Goal: Task Accomplishment & Management: Complete application form

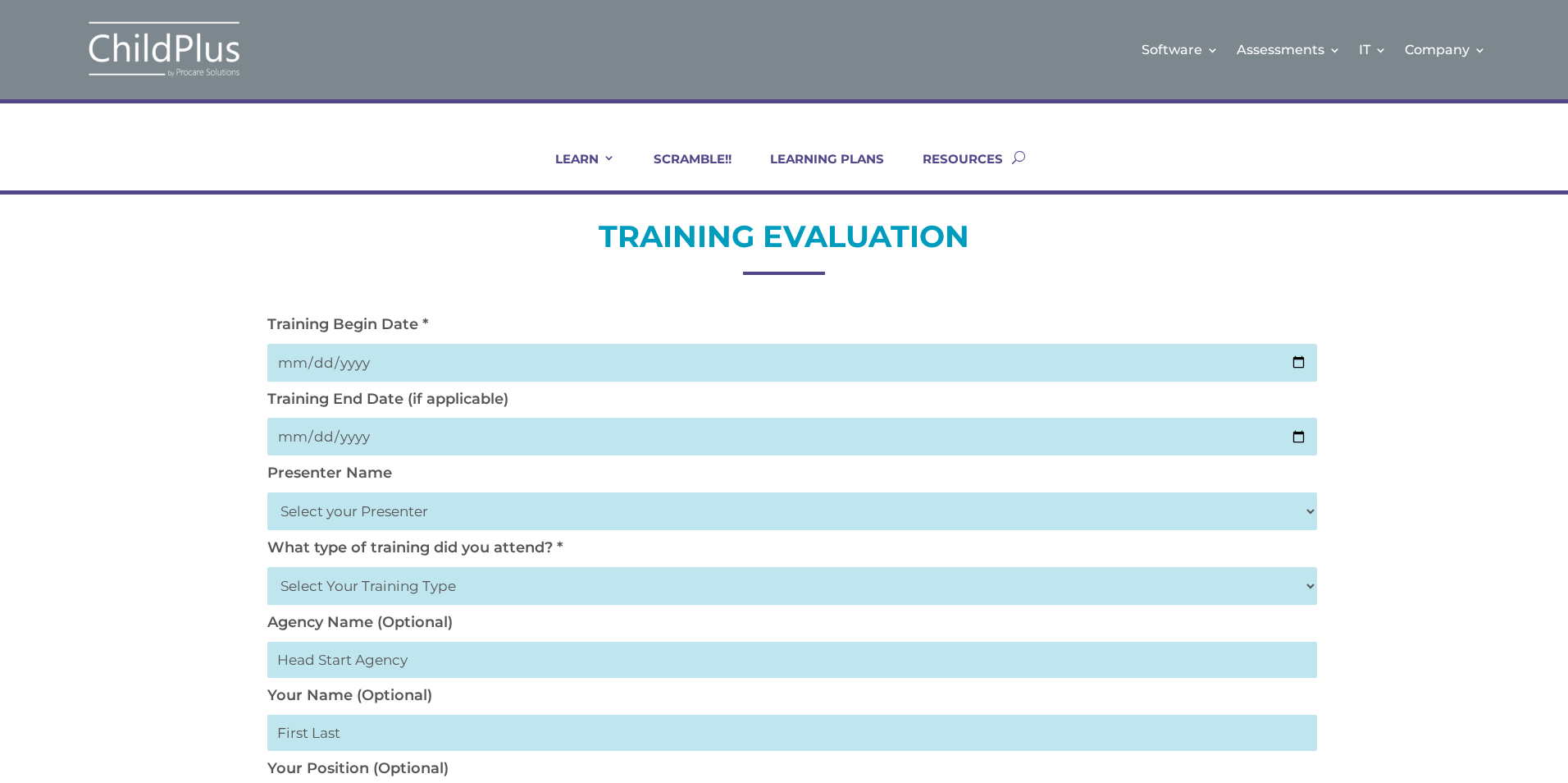
click at [474, 351] on input "date" at bounding box center [792, 362] width 1050 height 38
click at [406, 368] on input "date" at bounding box center [792, 362] width 1050 height 38
click at [398, 384] on div "Training Begin Date * Training End Date (if applicable)" at bounding box center [784, 389] width 1050 height 149
drag, startPoint x: 397, startPoint y: 384, endPoint x: 254, endPoint y: 354, distance: 146.1
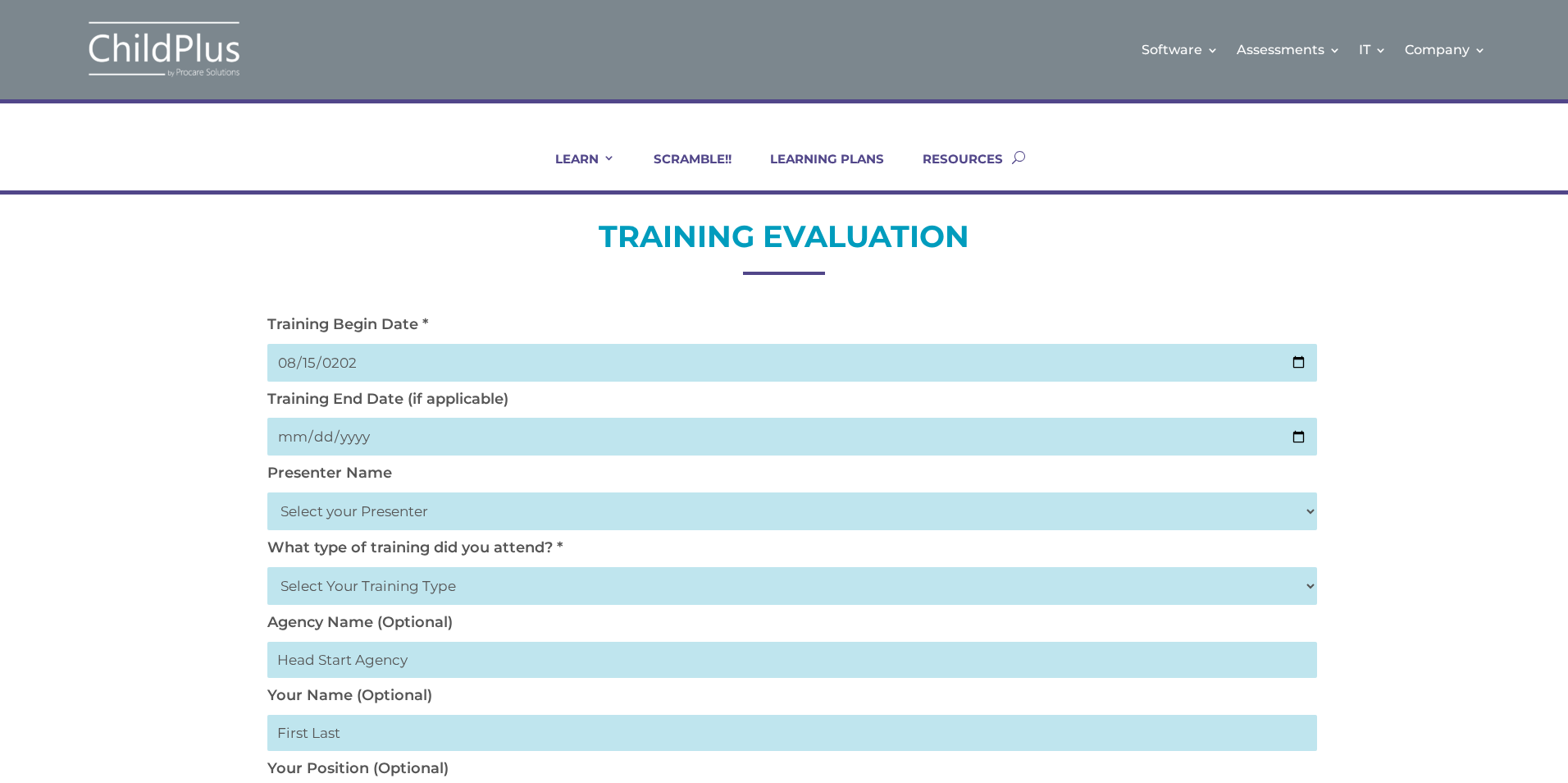
type input "[DATE]"
click at [341, 506] on select "Select your Presenter [PERSON_NAME] [PERSON_NAME] [PERSON_NAME] [PERSON_NAME] […" at bounding box center [792, 510] width 1050 height 38
select select "[PERSON_NAME]"
click at [268, 492] on select "Select your Presenter [PERSON_NAME] [PERSON_NAME] [PERSON_NAME] [PERSON_NAME] […" at bounding box center [792, 510] width 1050 height 38
click at [350, 586] on select "Select Your Training Type On-site (at your agency) Virtual Visit Live Group Web…" at bounding box center [792, 585] width 1050 height 38
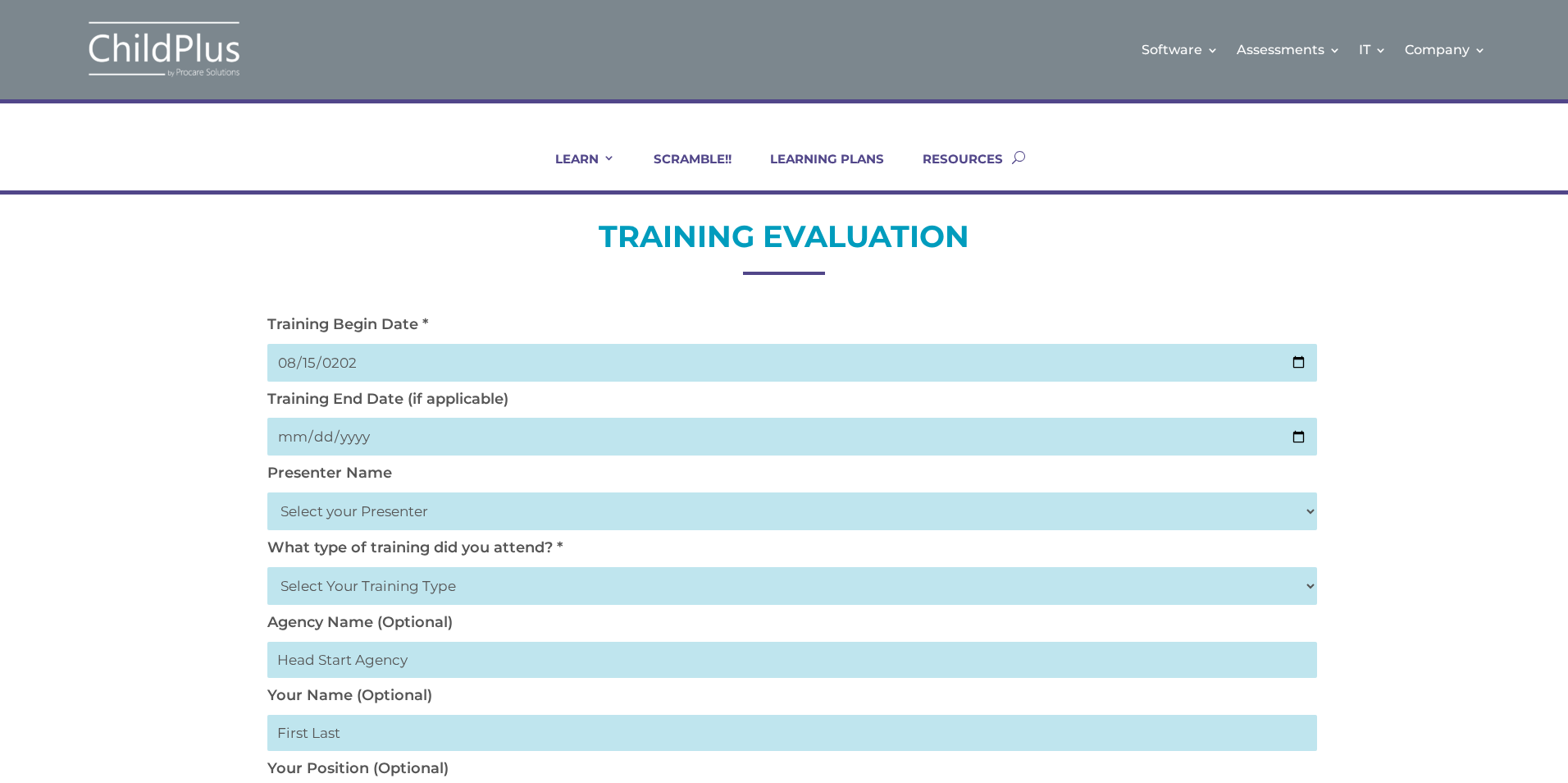
select select "Virtual Visit"
click at [268, 567] on select "Select Your Training Type On-site (at your agency) Virtual Visit Live Group Web…" at bounding box center [792, 585] width 1050 height 38
click at [315, 570] on select "Select Your Training Type On-site (at your agency) Virtual Visit Live Group Web…" at bounding box center [792, 585] width 1050 height 38
click at [319, 576] on select "Select Your Training Type On-site (at your agency) Virtual Visit Live Group Web…" at bounding box center [792, 585] width 1050 height 38
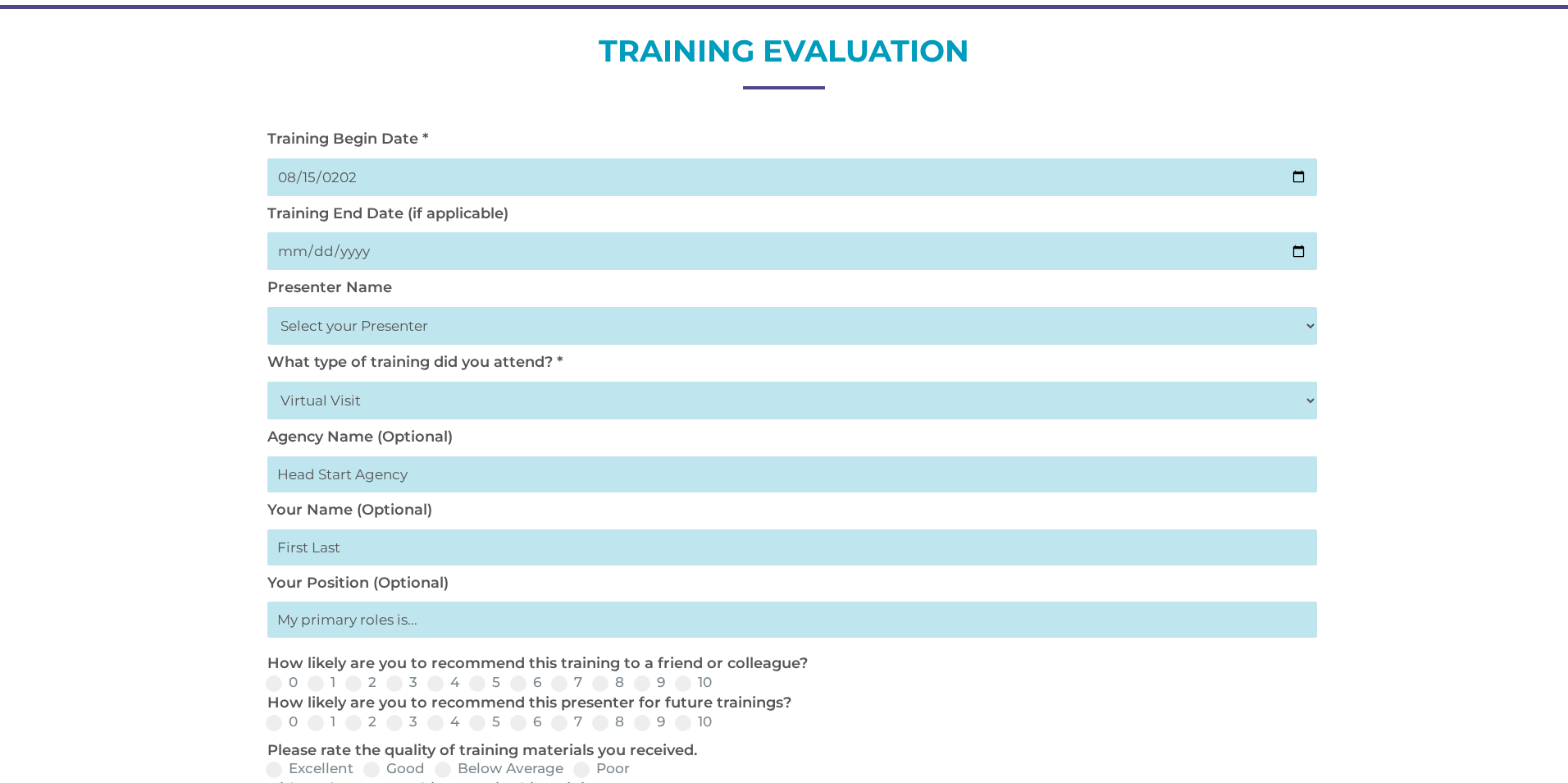
scroll to position [197, 0]
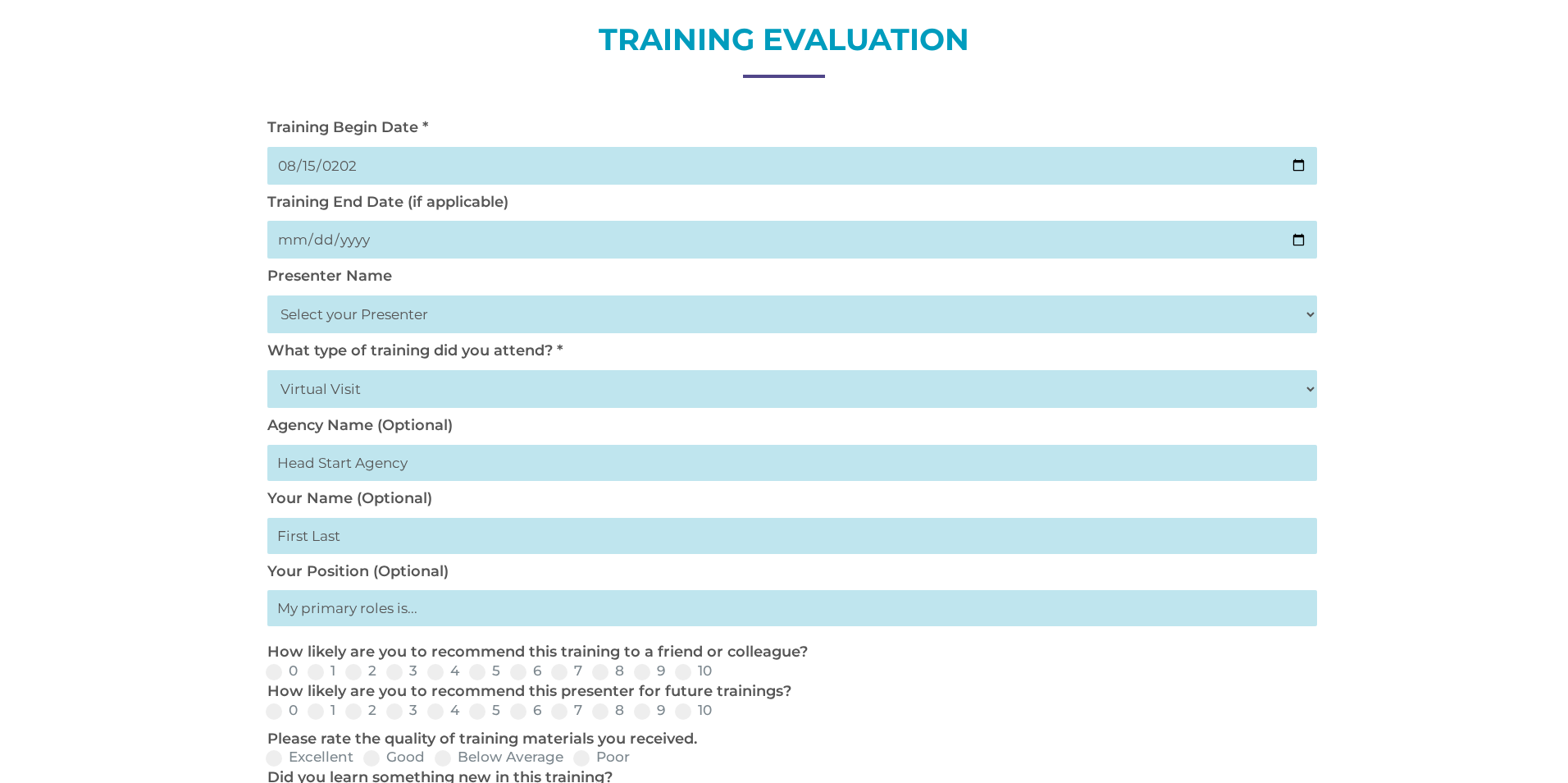
drag, startPoint x: 298, startPoint y: 478, endPoint x: 306, endPoint y: 473, distance: 9.4
click at [306, 473] on input "text" at bounding box center [792, 462] width 1050 height 36
click at [323, 465] on input "text" at bounding box center [792, 462] width 1050 height 36
type input "Community Services for Children"
click at [334, 537] on input "text" at bounding box center [792, 535] width 1050 height 36
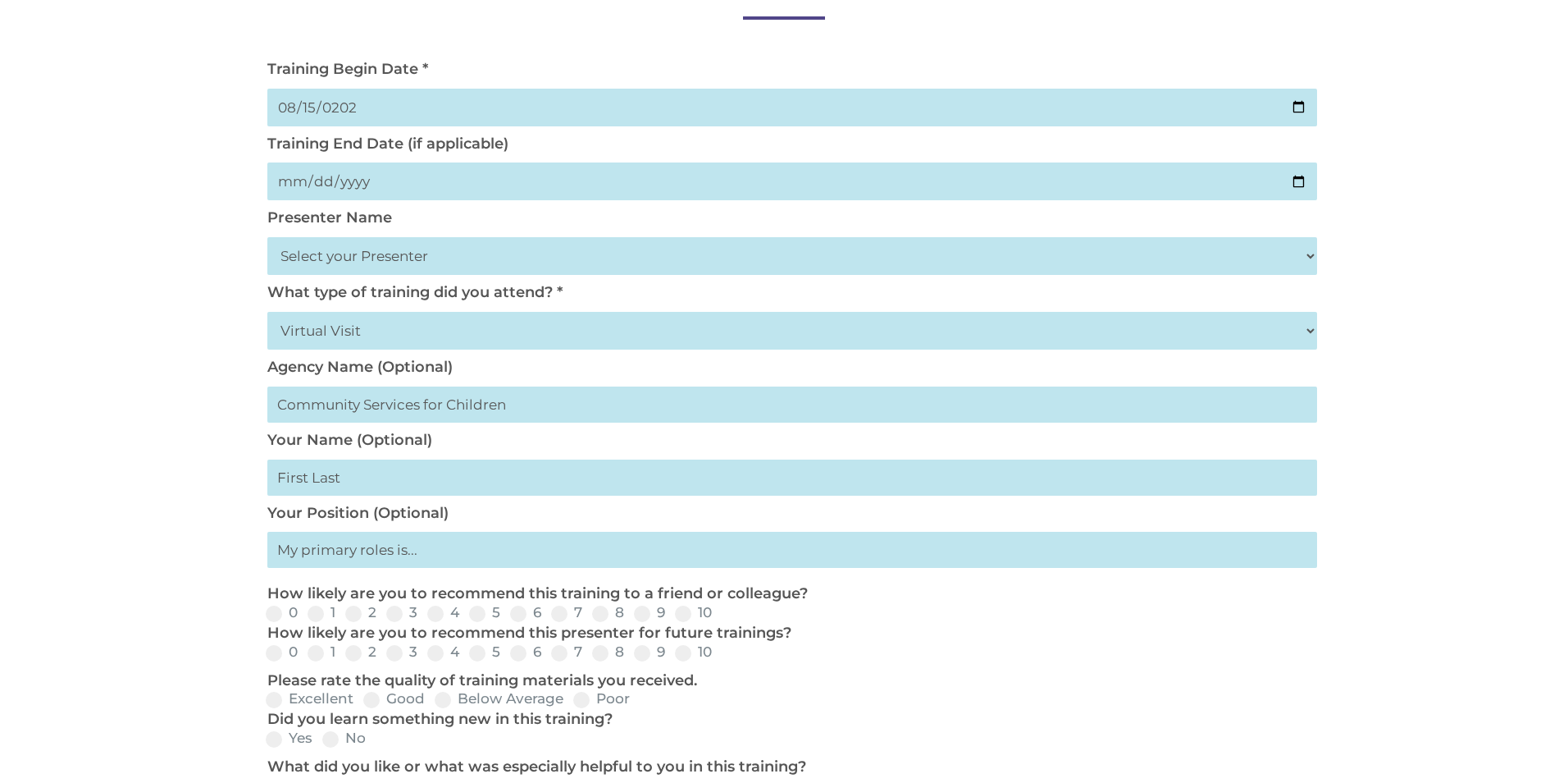
scroll to position [263, 0]
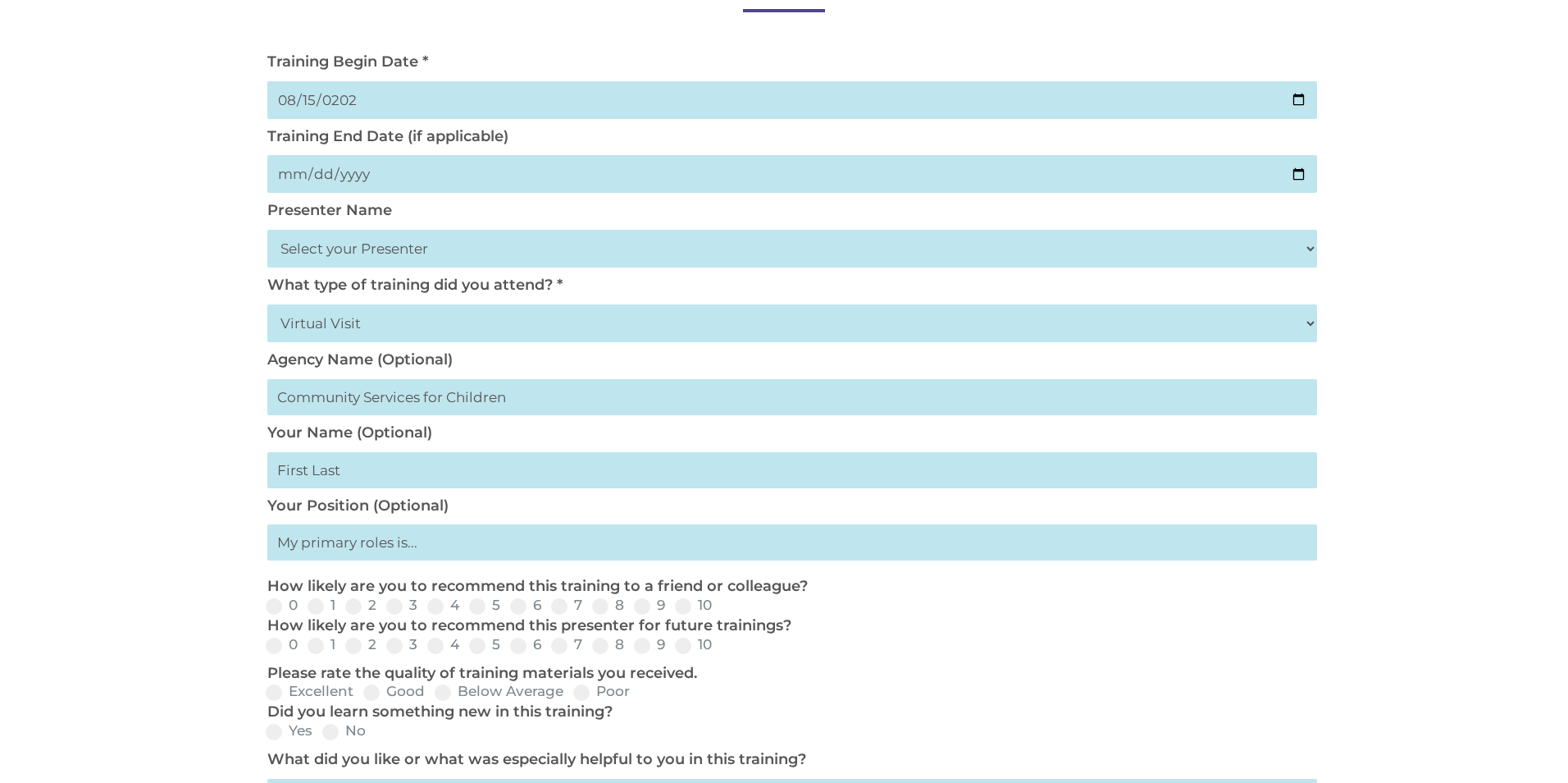
click at [343, 545] on input "text" at bounding box center [792, 542] width 1050 height 36
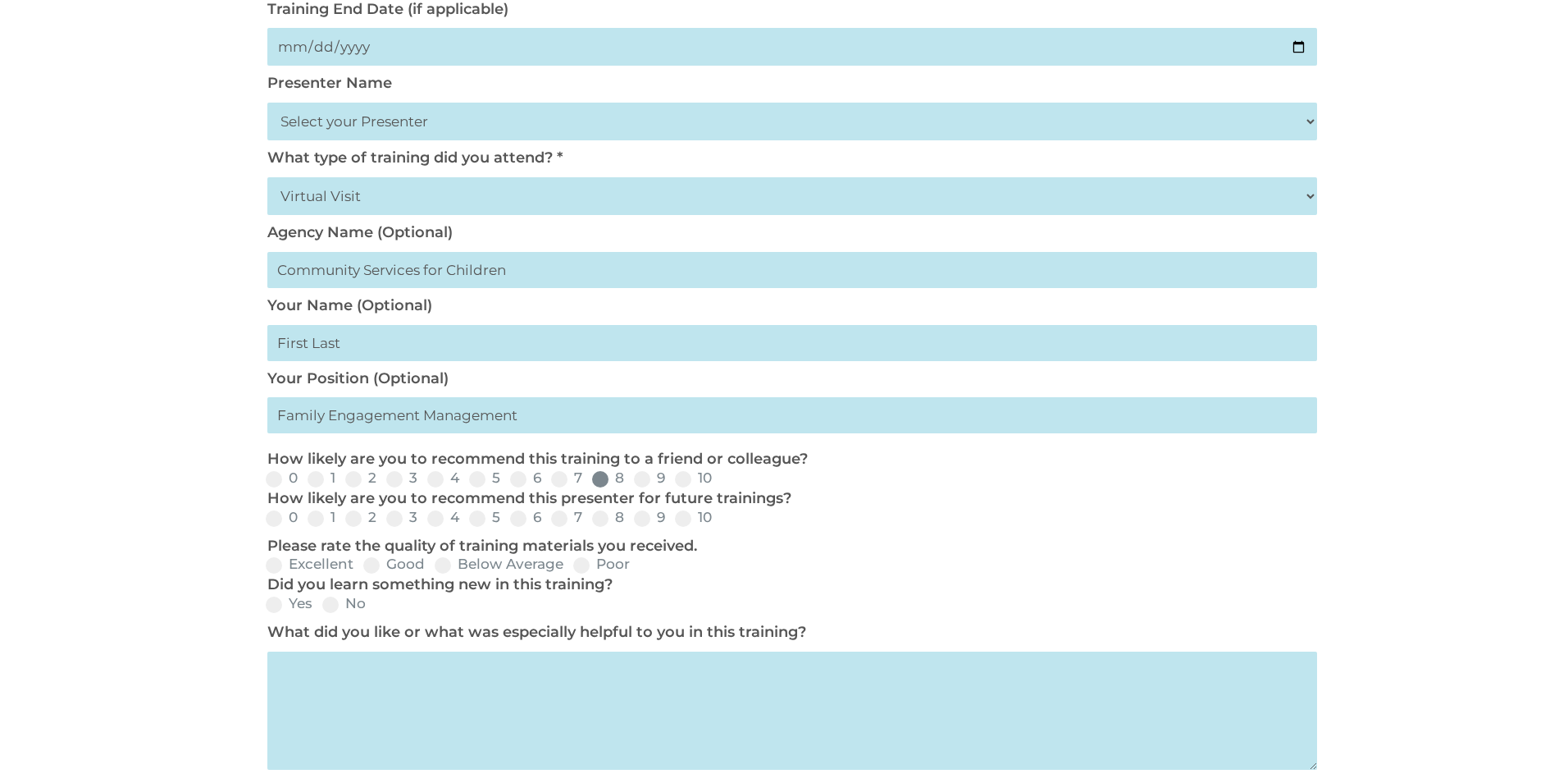
scroll to position [394, 0]
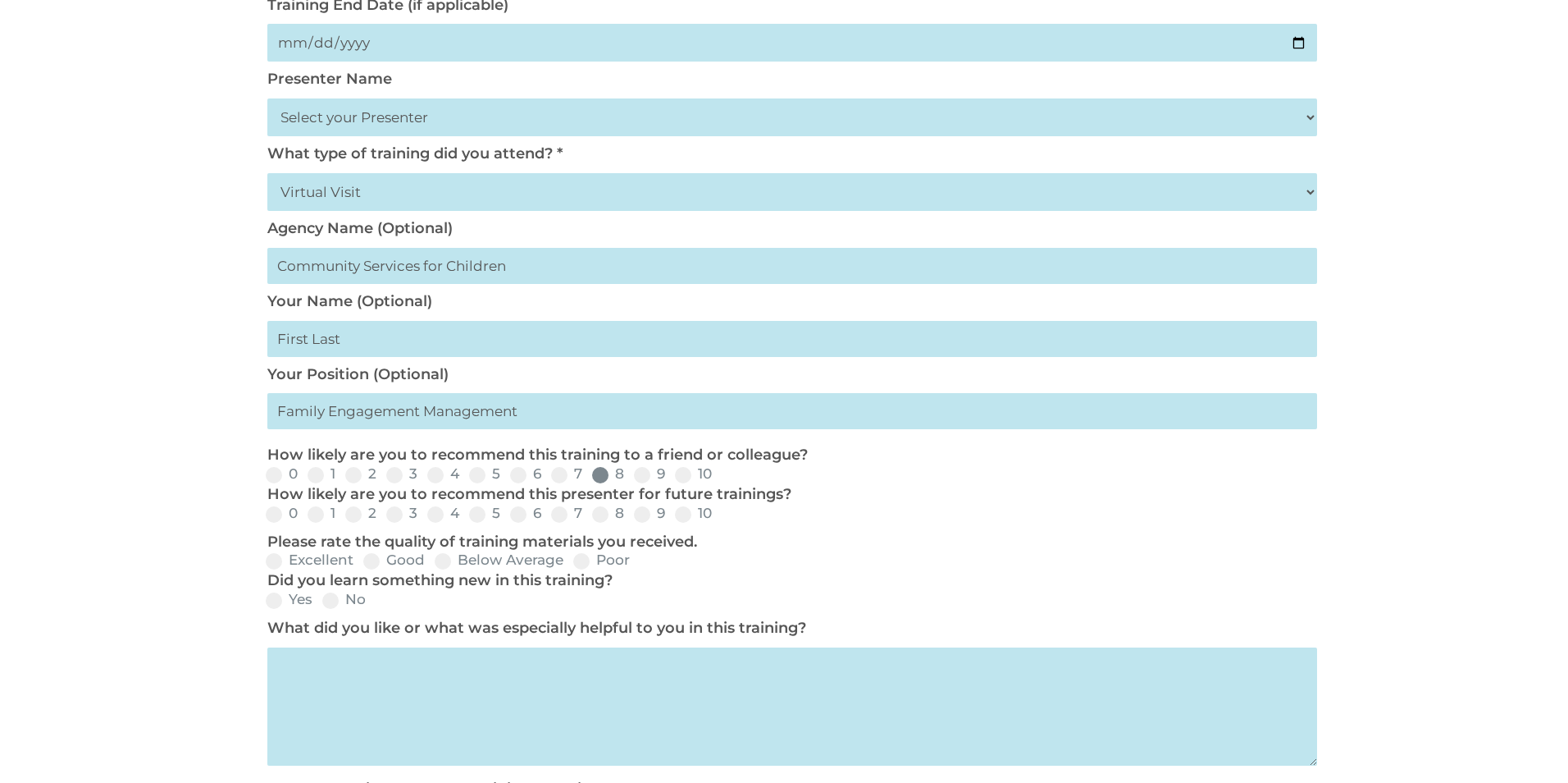
type input "Family Engagement Management"
click at [601, 474] on span at bounding box center [600, 475] width 17 height 17
click at [633, 475] on input "8" at bounding box center [638, 480] width 11 height 11
radio input "true"
click at [679, 511] on span at bounding box center [684, 514] width 17 height 17
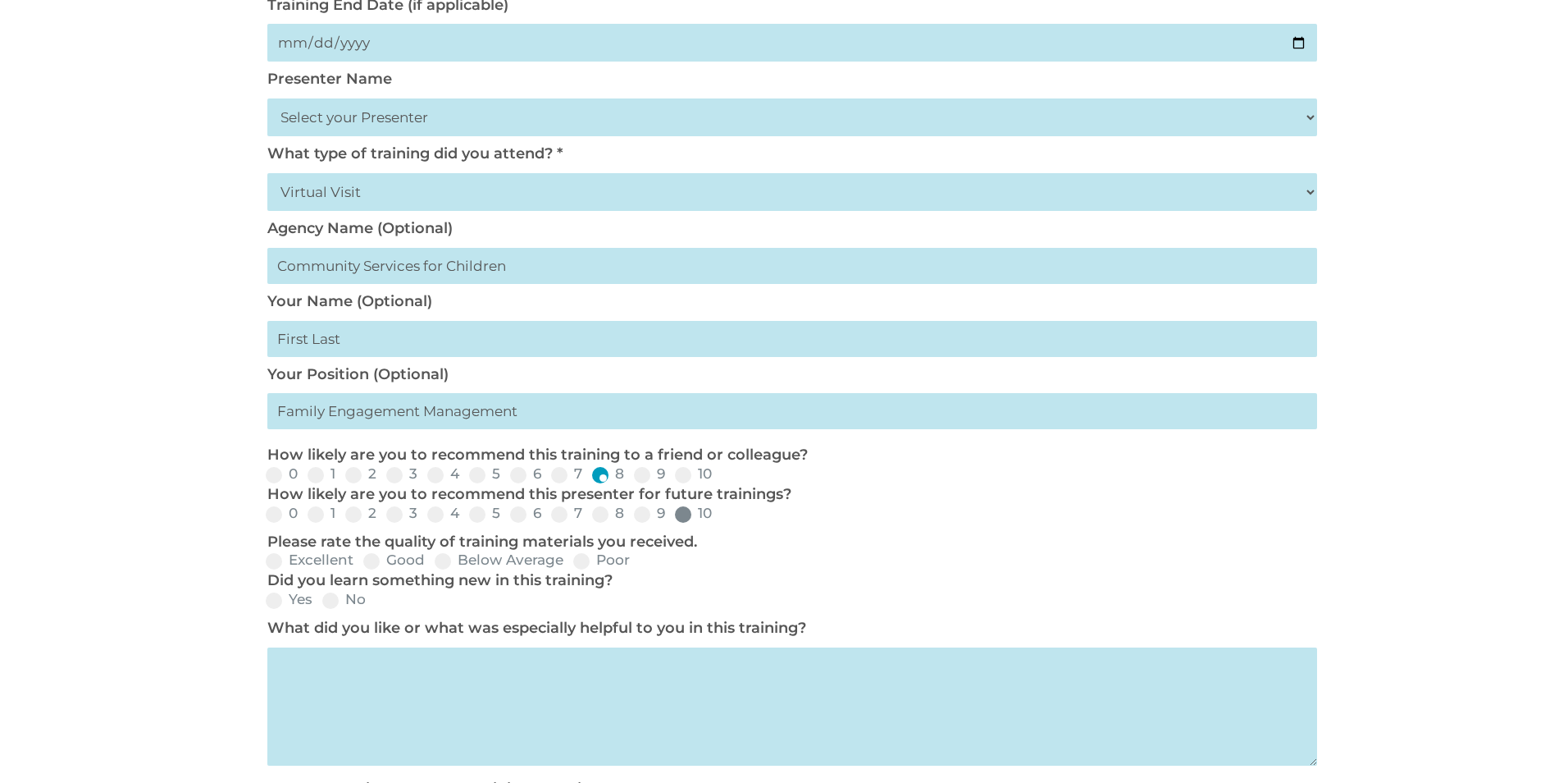
click at [720, 514] on input "10" at bounding box center [725, 519] width 11 height 11
radio input "true"
click at [320, 555] on label "Excellent" at bounding box center [309, 560] width 88 height 14
click at [362, 561] on input "Excellent" at bounding box center [367, 566] width 11 height 11
radio input "true"
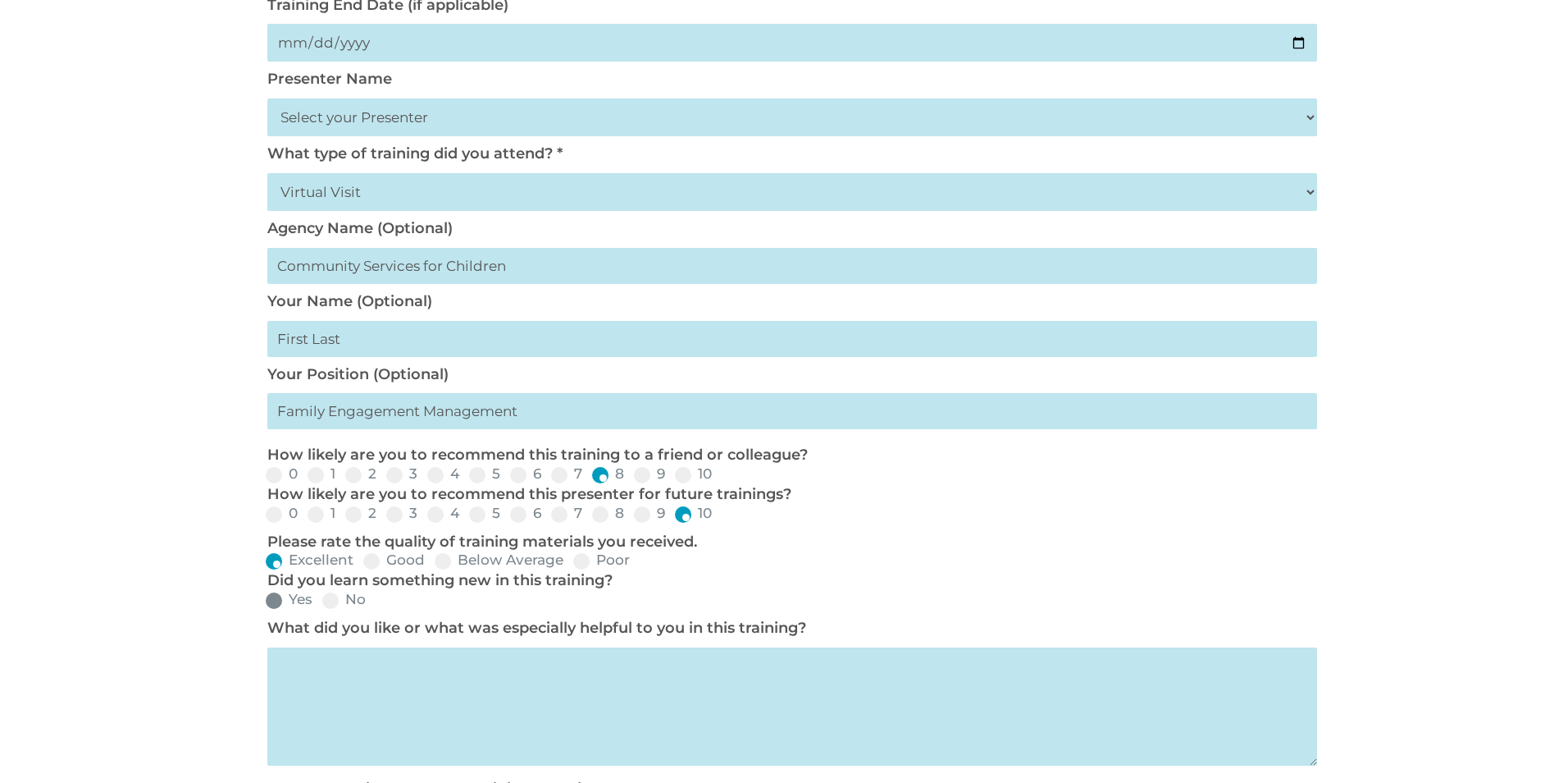
click at [308, 597] on label "Yes" at bounding box center [289, 599] width 47 height 14
click at [321, 600] on input "Yes" at bounding box center [326, 605] width 11 height 11
radio input "true"
click at [344, 675] on textarea at bounding box center [792, 706] width 1050 height 118
type textarea "W"
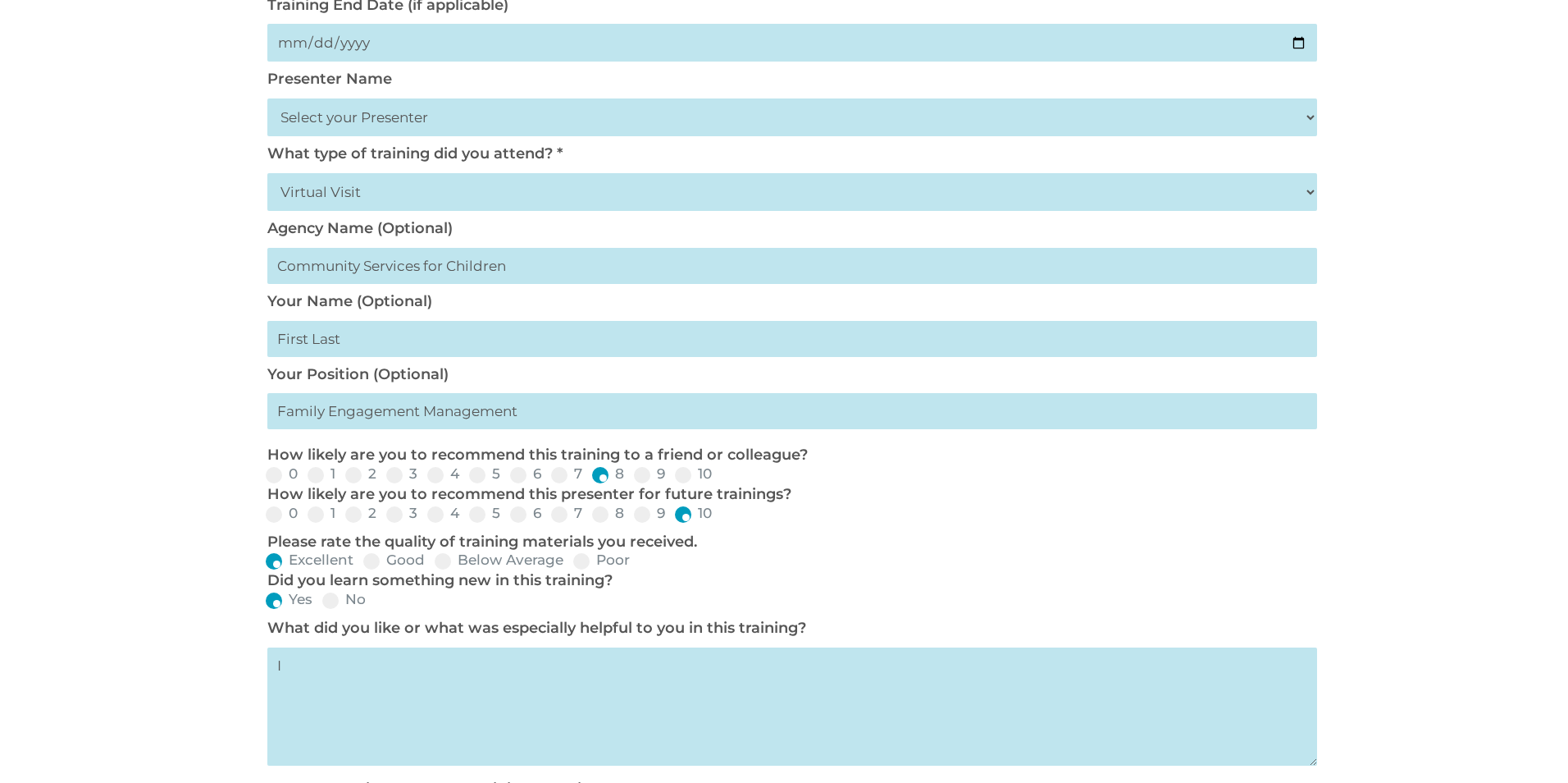
type textarea "I"
click at [614, 663] on textarea "I appreciated being able to ask questions about changes that are relevant for o…" at bounding box center [792, 706] width 1050 height 118
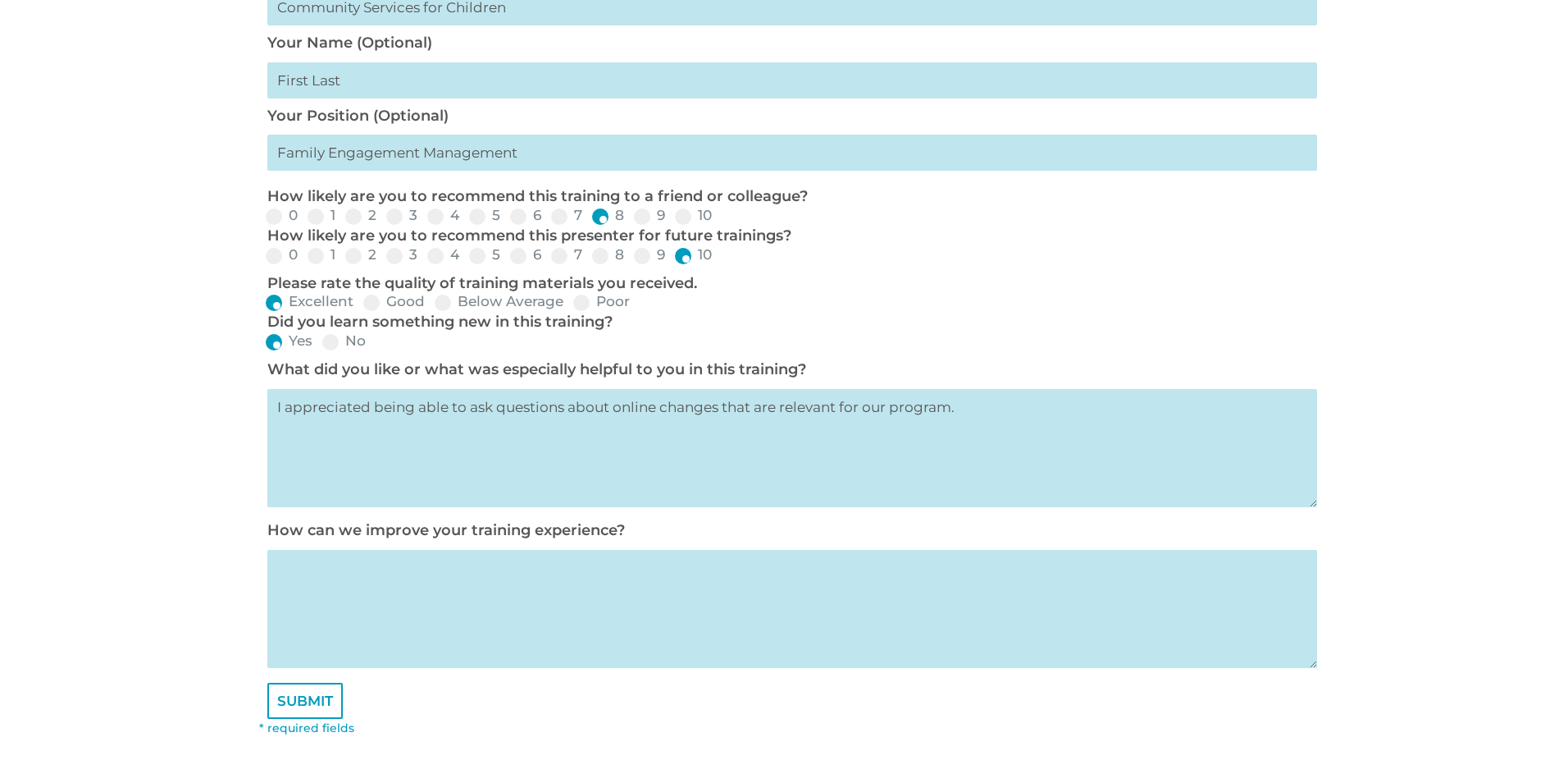
scroll to position [656, 0]
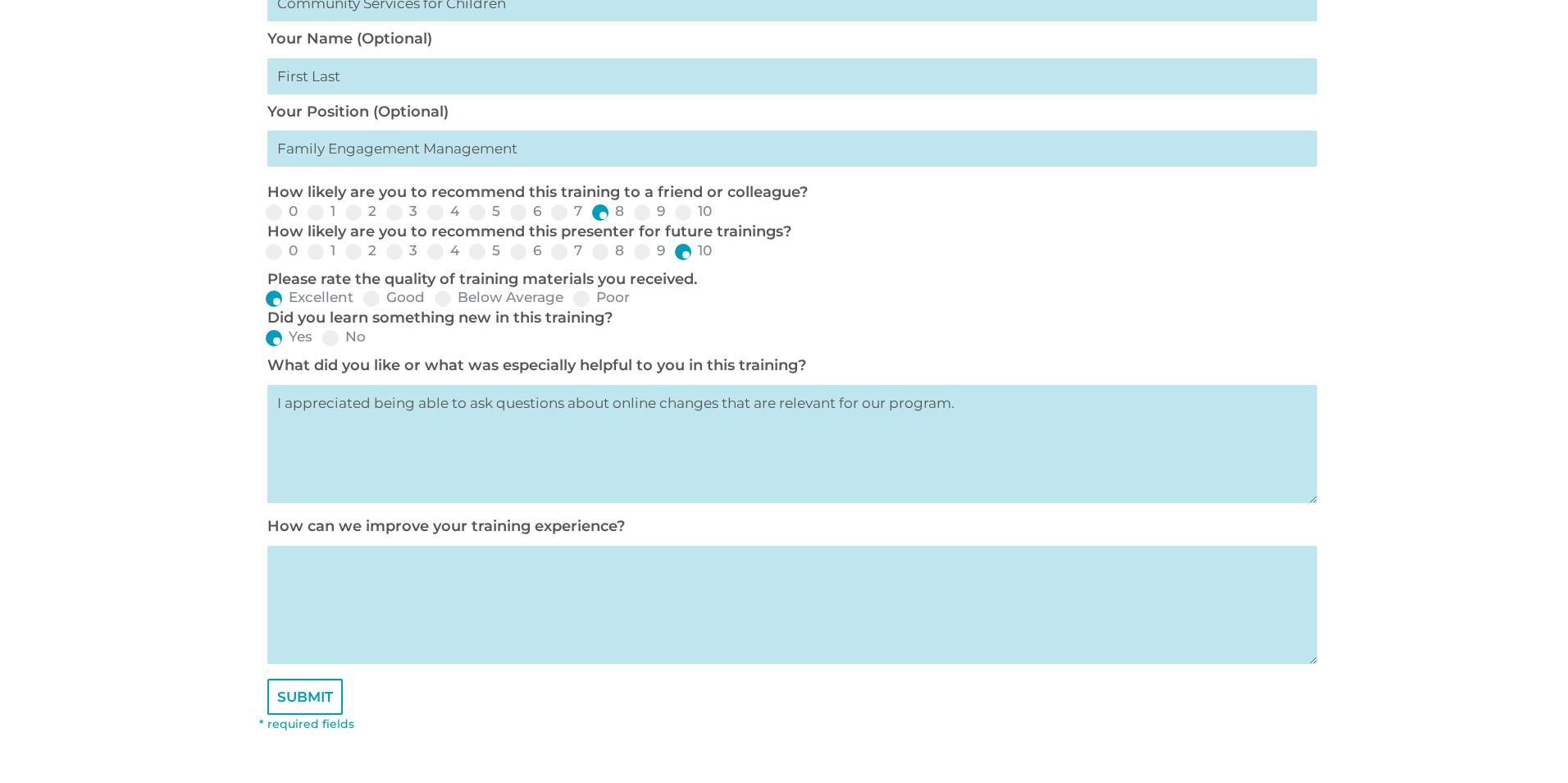
type textarea "I appreciated being able to ask questions about online changes that are relevan…"
click at [529, 564] on textarea at bounding box center [792, 605] width 1050 height 118
type textarea "T"
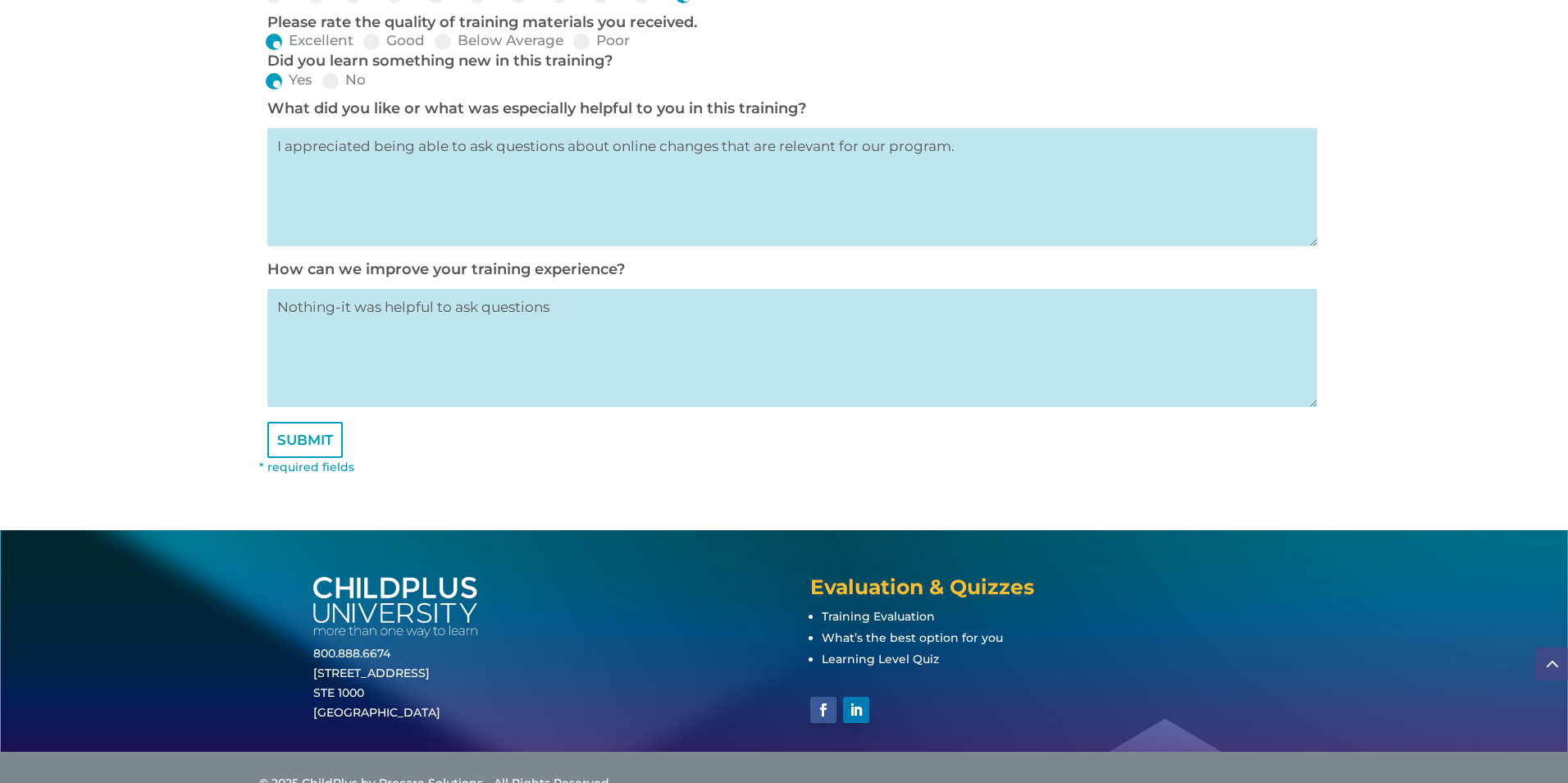
scroll to position [946, 0]
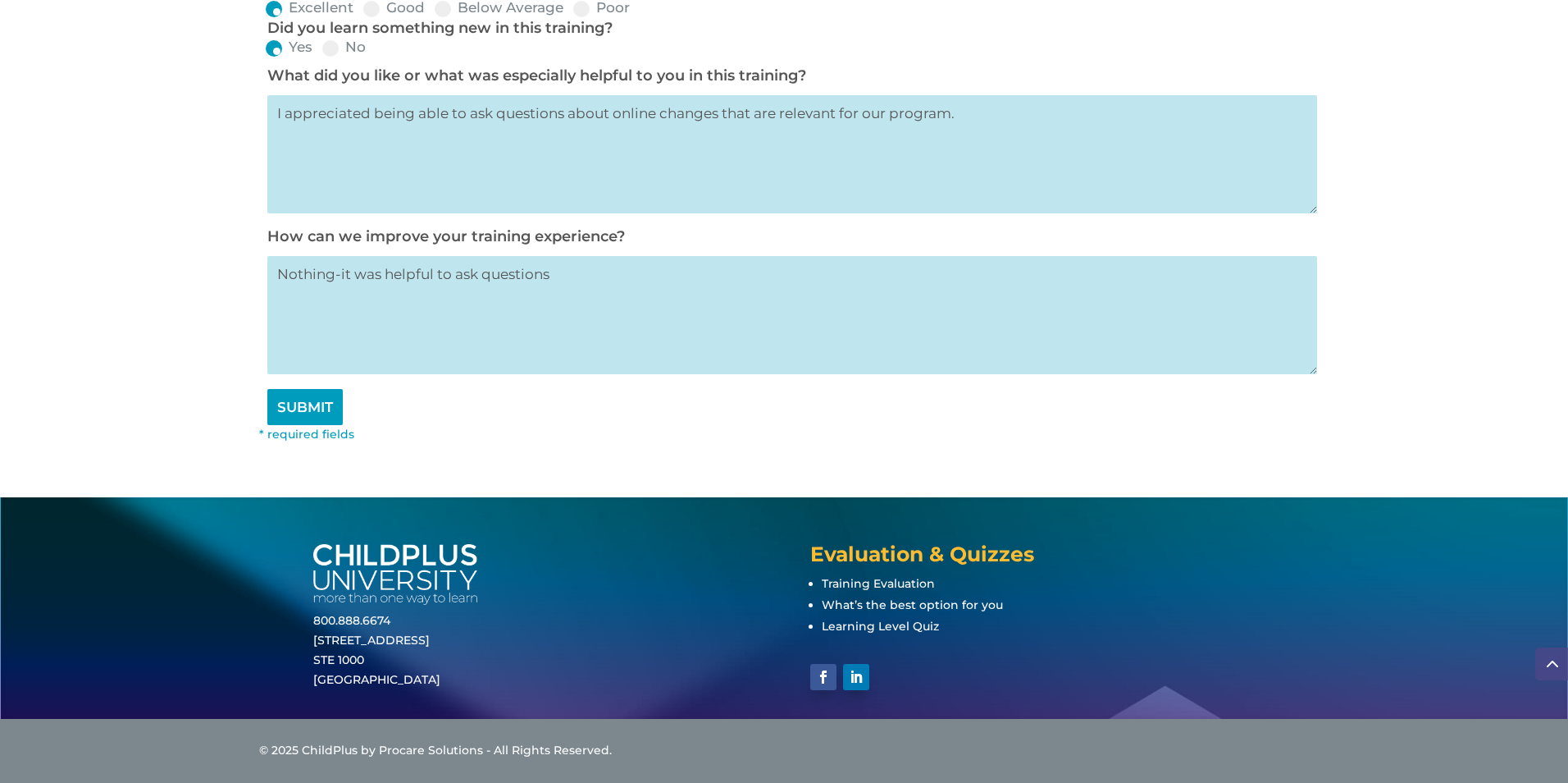
type textarea "Nothing-it was helpful to ask questions"
click at [319, 406] on input "SUBMIT" at bounding box center [305, 406] width 76 height 36
